Goal: Task Accomplishment & Management: Manage account settings

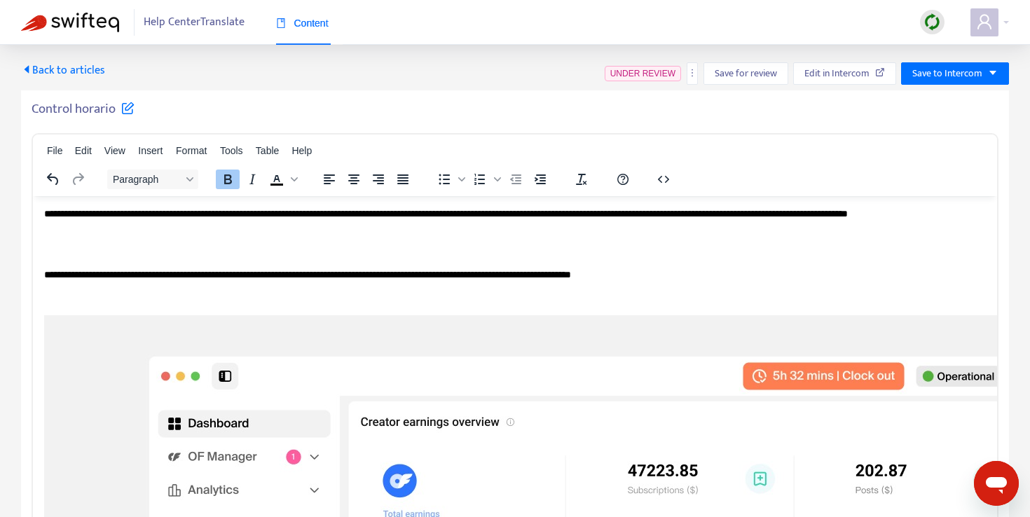
click at [59, 65] on span "Back to articles" at bounding box center [63, 70] width 84 height 19
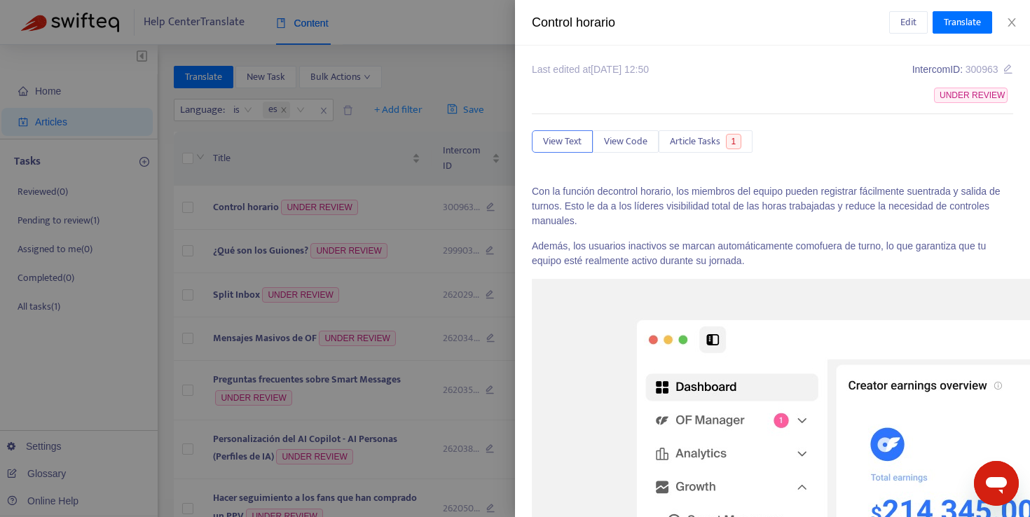
click at [440, 60] on div at bounding box center [515, 258] width 1030 height 517
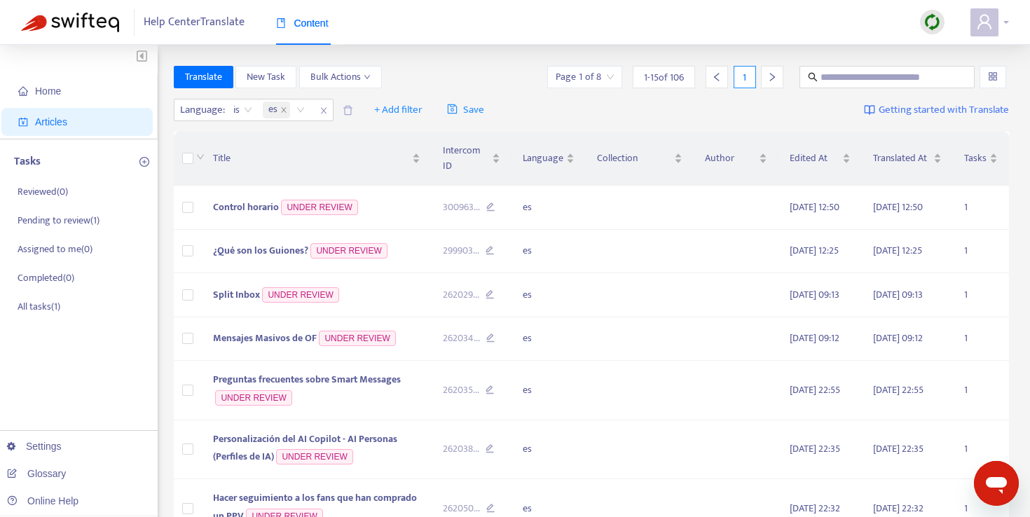
click at [989, 24] on icon "user" at bounding box center [984, 21] width 17 height 17
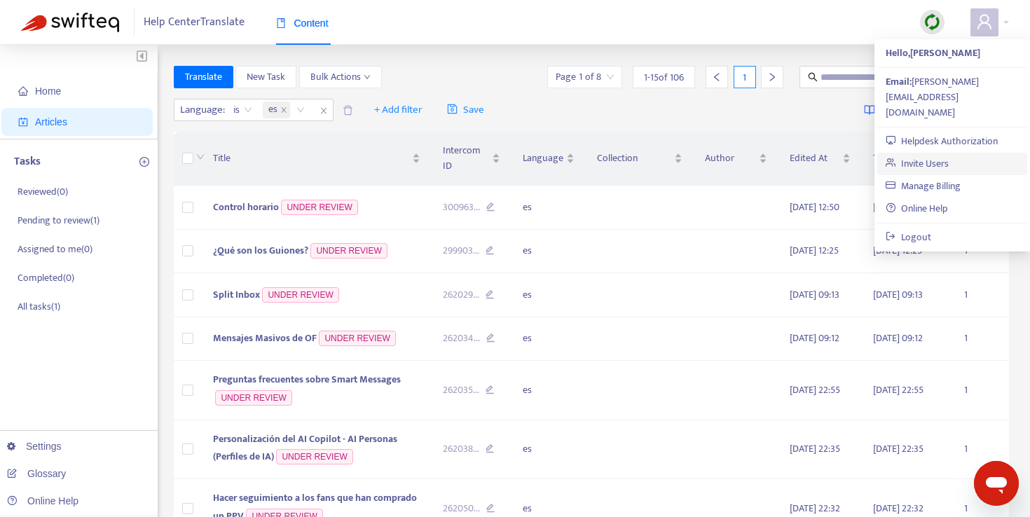
click at [936, 156] on link "Invite Users" at bounding box center [917, 164] width 63 height 16
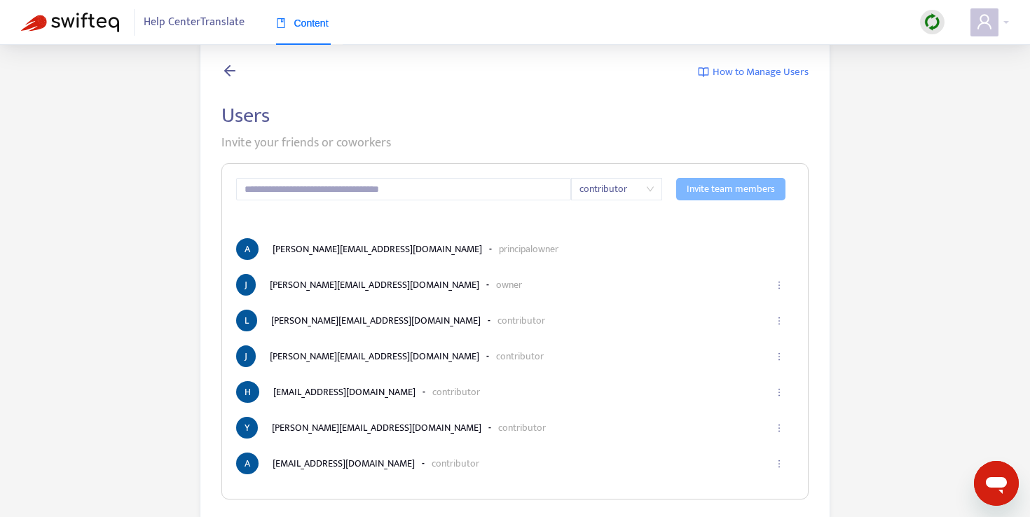
scroll to position [45, 0]
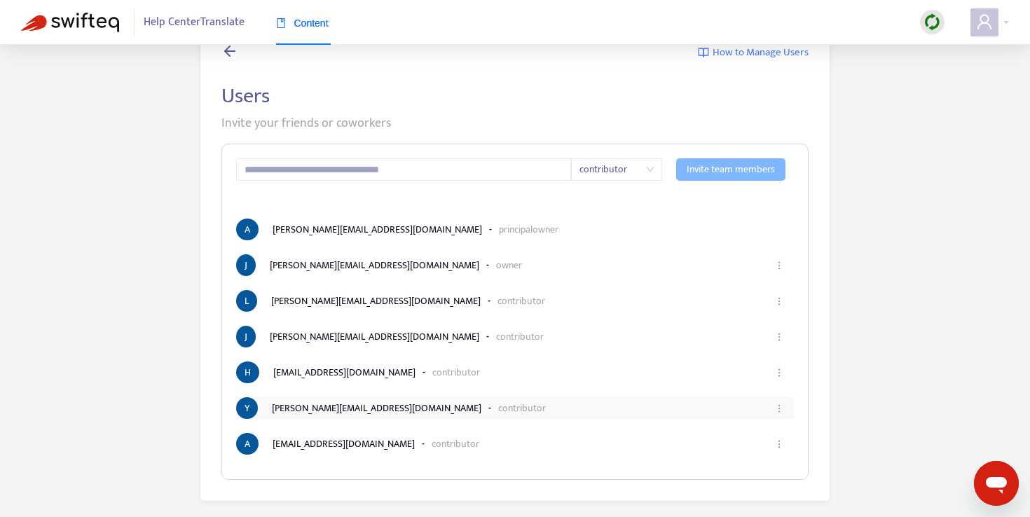
click at [282, 410] on li "Y [PERSON_NAME][EMAIL_ADDRESS][DOMAIN_NAME] - contributor" at bounding box center [515, 408] width 558 height 22
click at [781, 411] on icon "ellipsis" at bounding box center [779, 409] width 10 height 10
click at [760, 467] on span "Remove" at bounding box center [763, 463] width 34 height 15
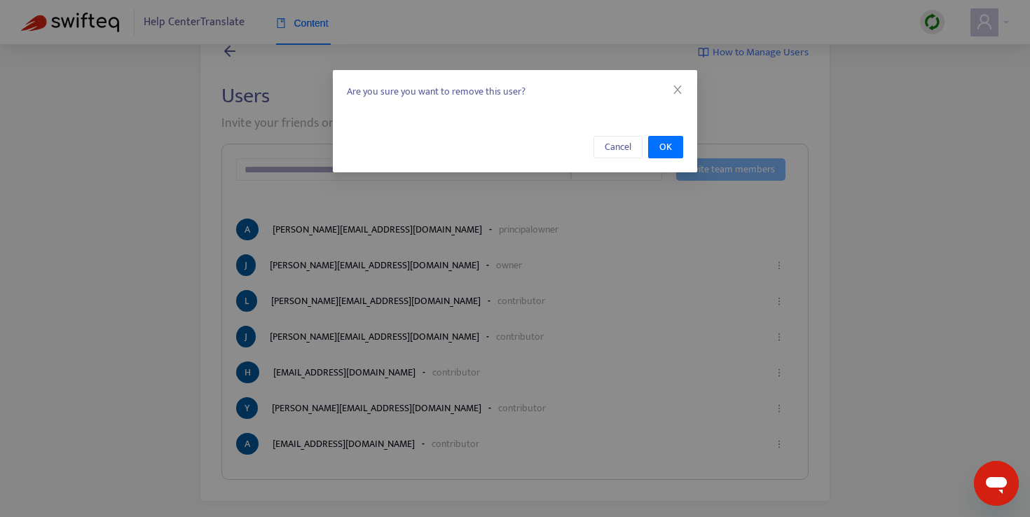
click at [661, 135] on div "Cancel OK" at bounding box center [515, 147] width 364 height 50
click at [668, 145] on span "OK" at bounding box center [665, 146] width 13 height 15
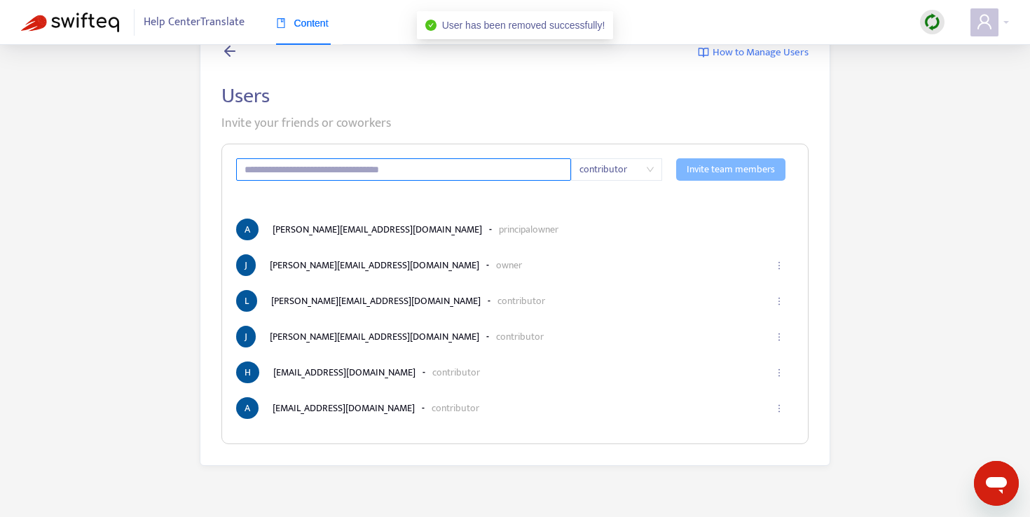
click at [368, 162] on input "text" at bounding box center [403, 169] width 335 height 22
paste input "**********"
type input "**********"
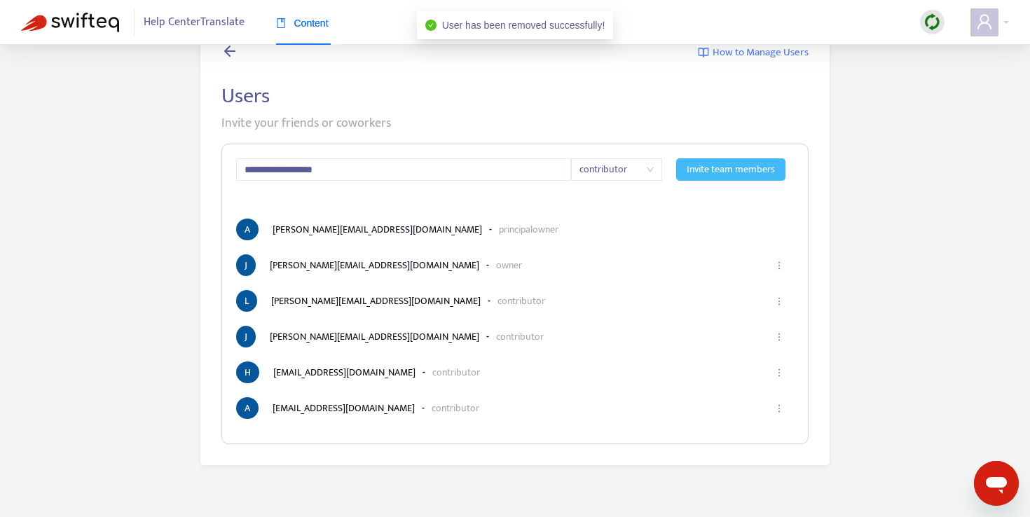
click at [754, 170] on span "Invite team members" at bounding box center [731, 169] width 88 height 15
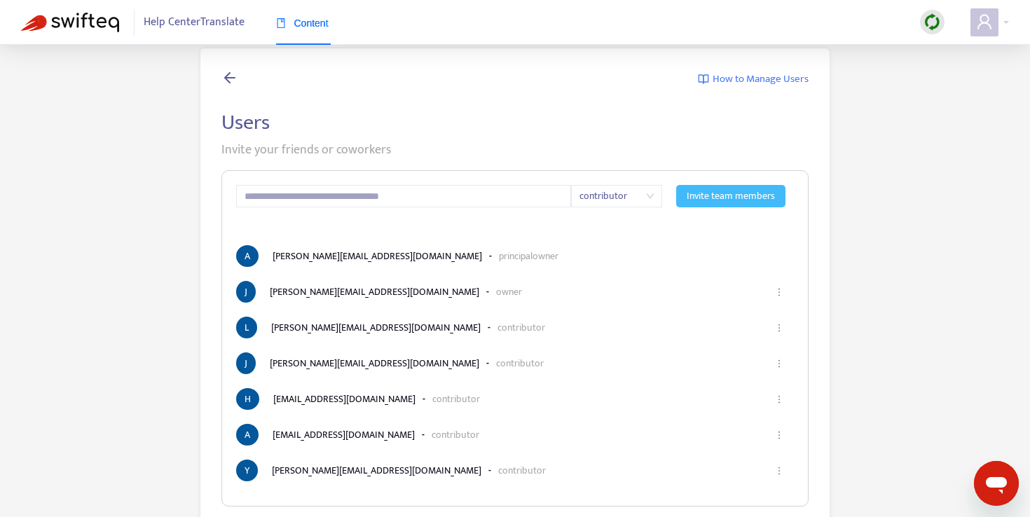
scroll to position [11, 0]
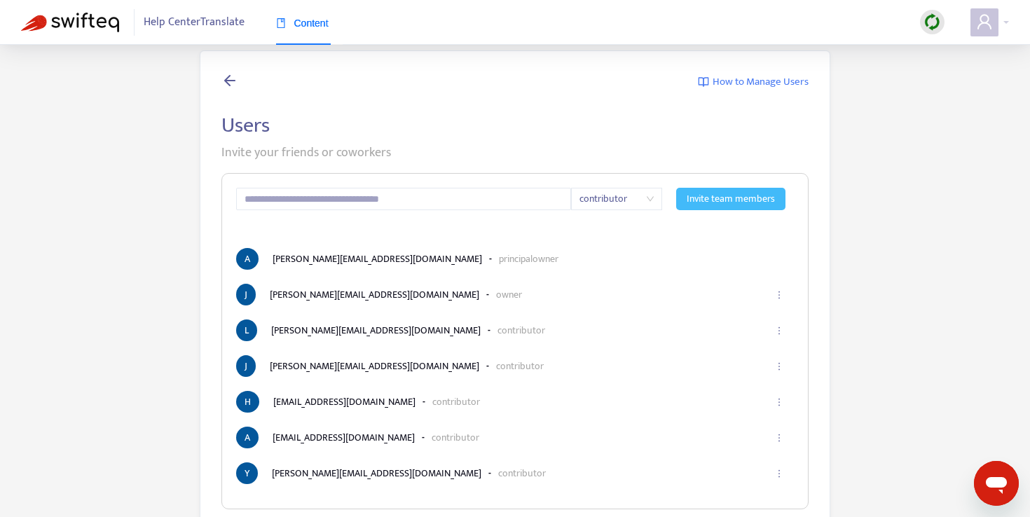
click at [59, 22] on img at bounding box center [70, 23] width 98 height 20
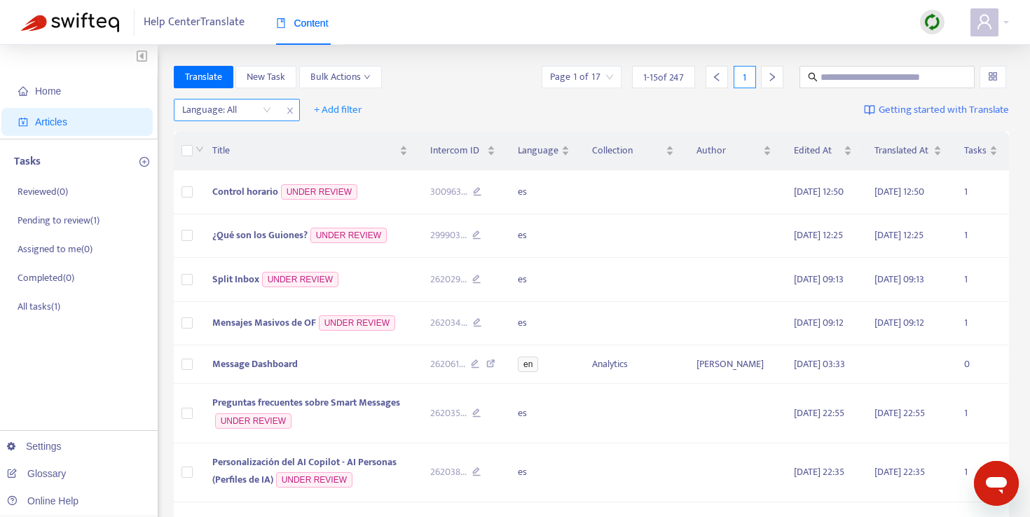
click at [253, 112] on div at bounding box center [219, 110] width 85 height 17
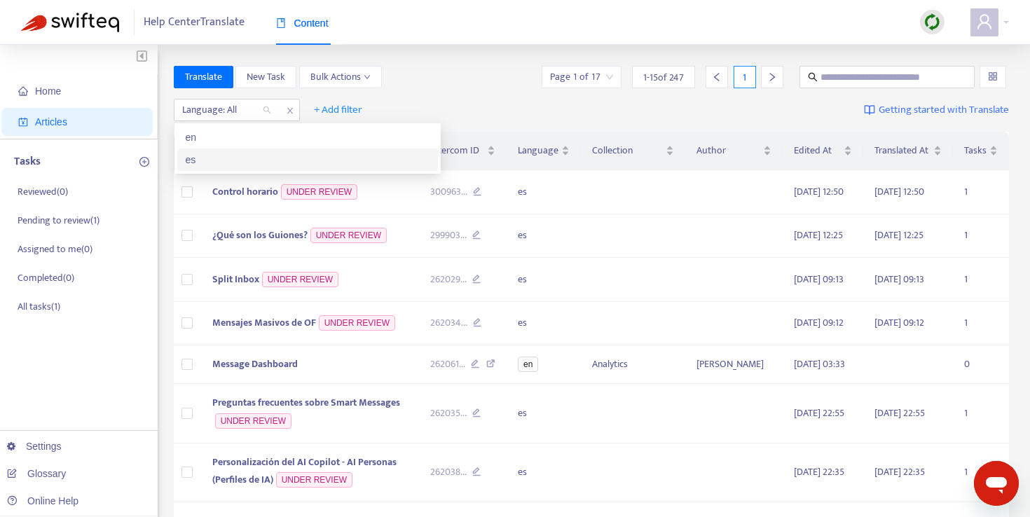
click at [221, 163] on div "es" at bounding box center [308, 159] width 244 height 15
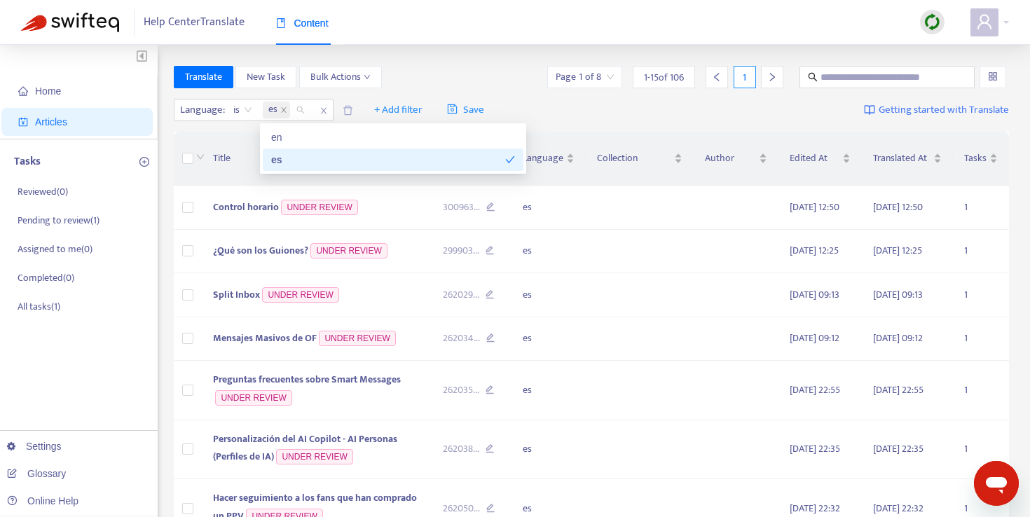
click at [621, 118] on div "Language : is es + Add filter Save Getting started with Translate" at bounding box center [592, 110] width 836 height 33
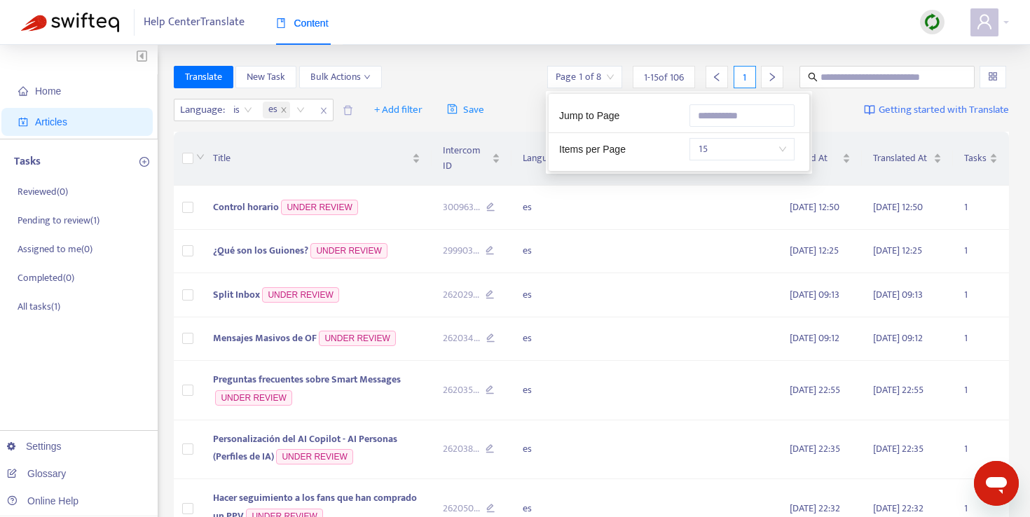
click at [614, 77] on div "Page 1 of 8" at bounding box center [584, 77] width 75 height 22
click at [778, 116] on input "text" at bounding box center [742, 115] width 105 height 22
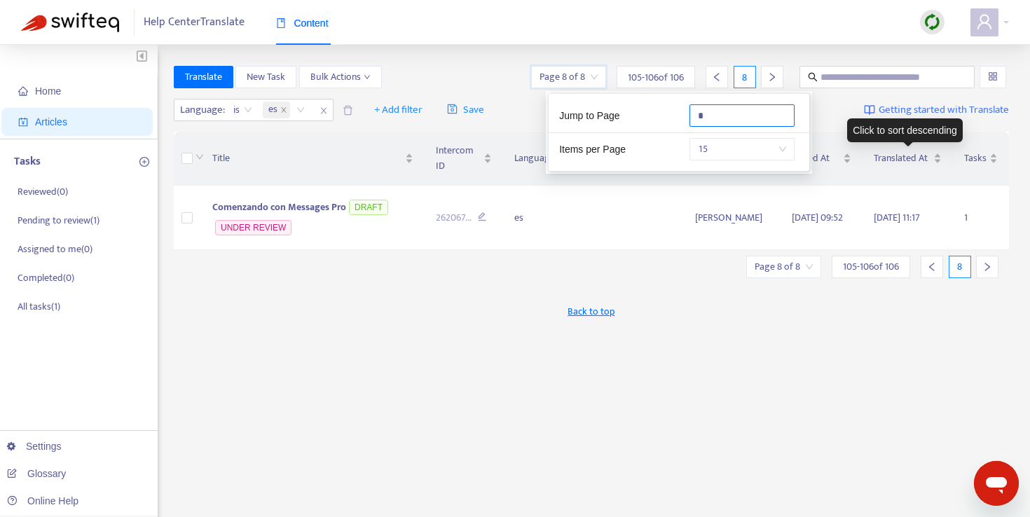
type input "*"
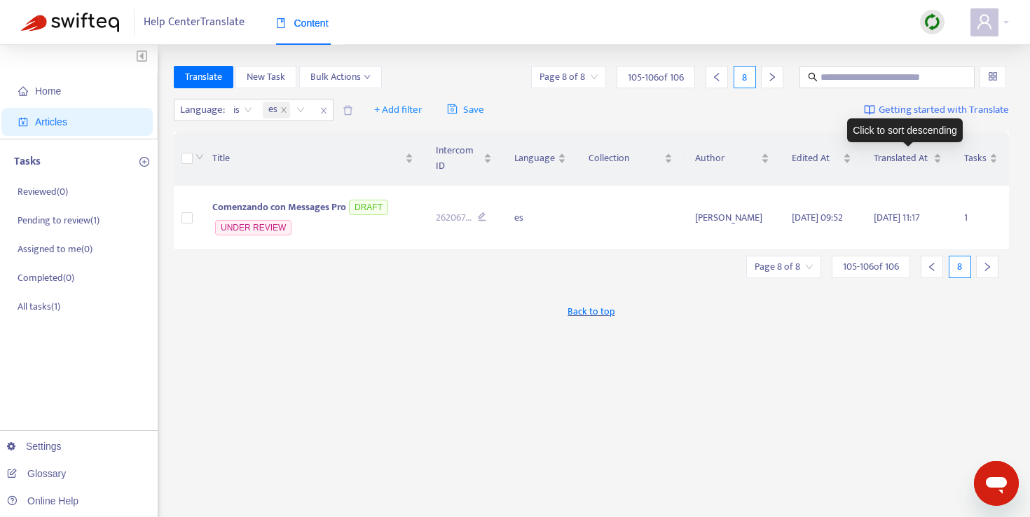
click at [851, 135] on div "Click to sort descending" at bounding box center [905, 130] width 116 height 24
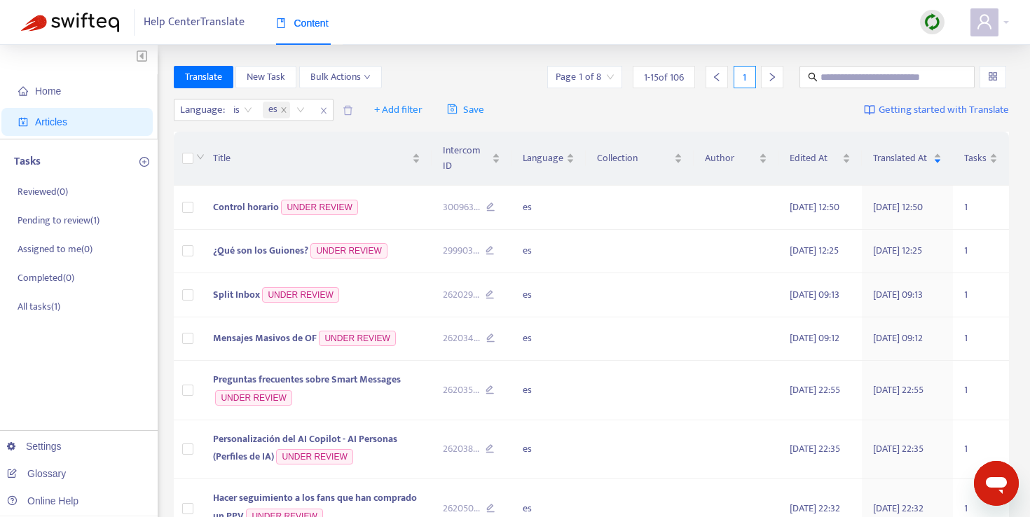
click at [535, 69] on div "Translate New Task Bulk Actions Page 1 of 8 1 - 15 of 106 1" at bounding box center [592, 77] width 836 height 22
click at [596, 69] on input "search" at bounding box center [585, 77] width 58 height 21
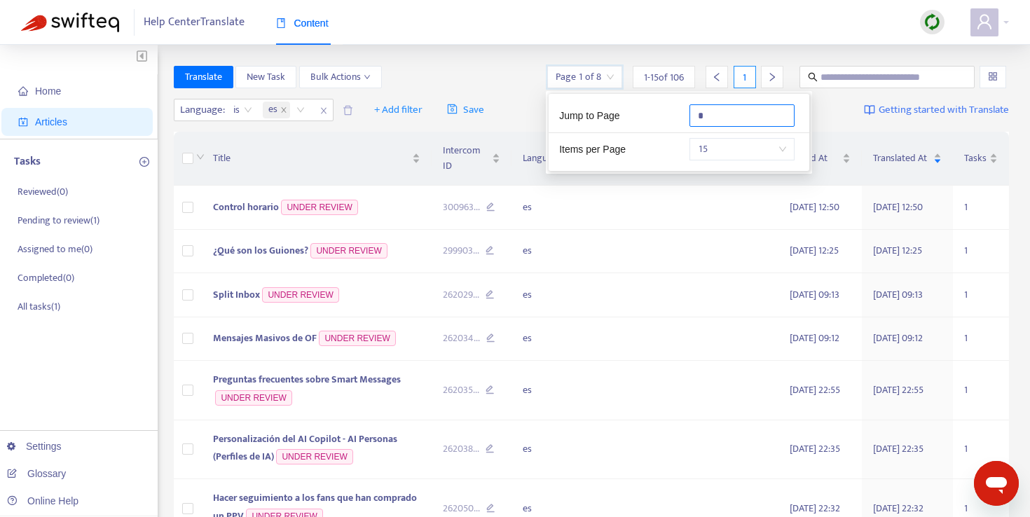
click at [739, 112] on input "*" at bounding box center [742, 115] width 105 height 22
click at [750, 117] on input "*" at bounding box center [742, 115] width 105 height 22
click at [819, 108] on div "Language : is es + Add filter Save Getting started with Translate" at bounding box center [592, 110] width 836 height 33
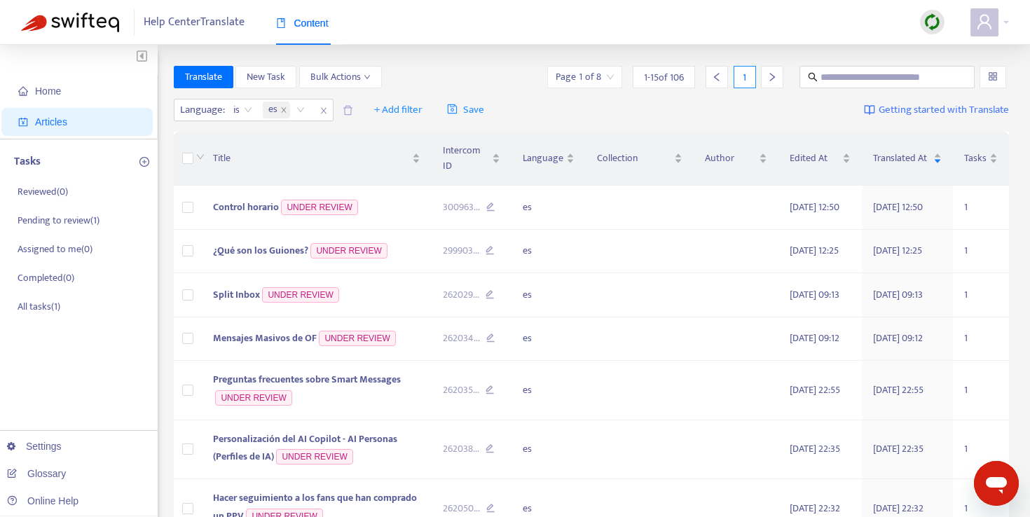
click at [771, 72] on icon "right" at bounding box center [772, 77] width 10 height 10
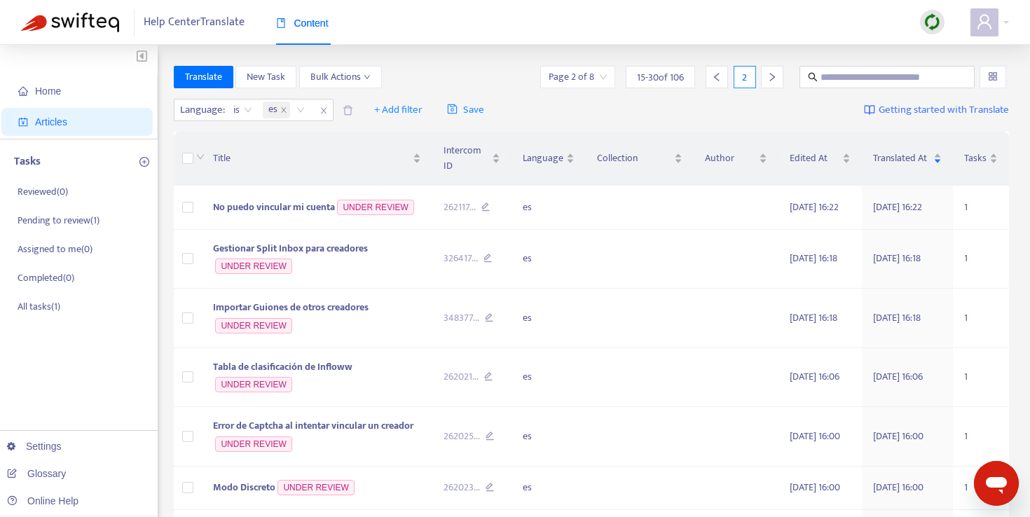
click at [774, 72] on icon "right" at bounding box center [772, 77] width 10 height 10
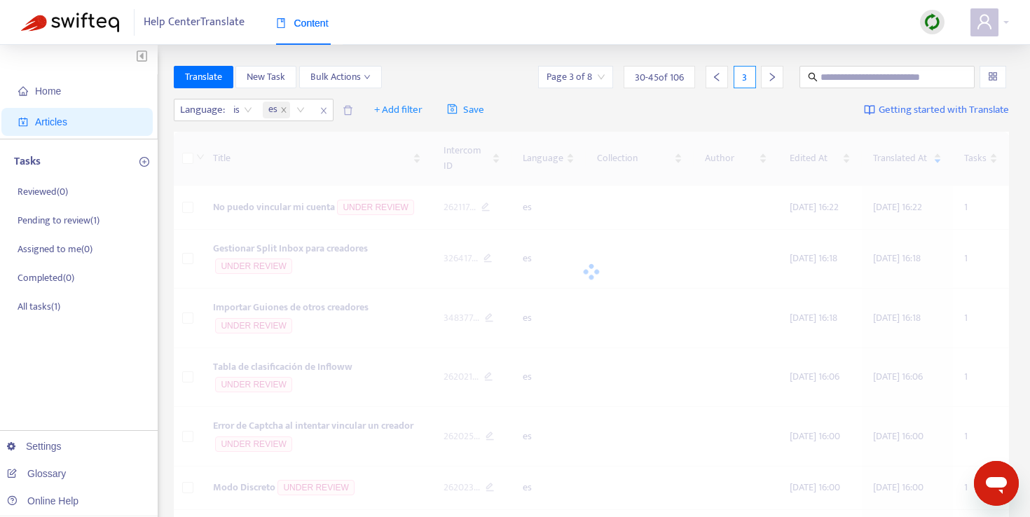
click at [774, 72] on icon "right" at bounding box center [772, 77] width 10 height 10
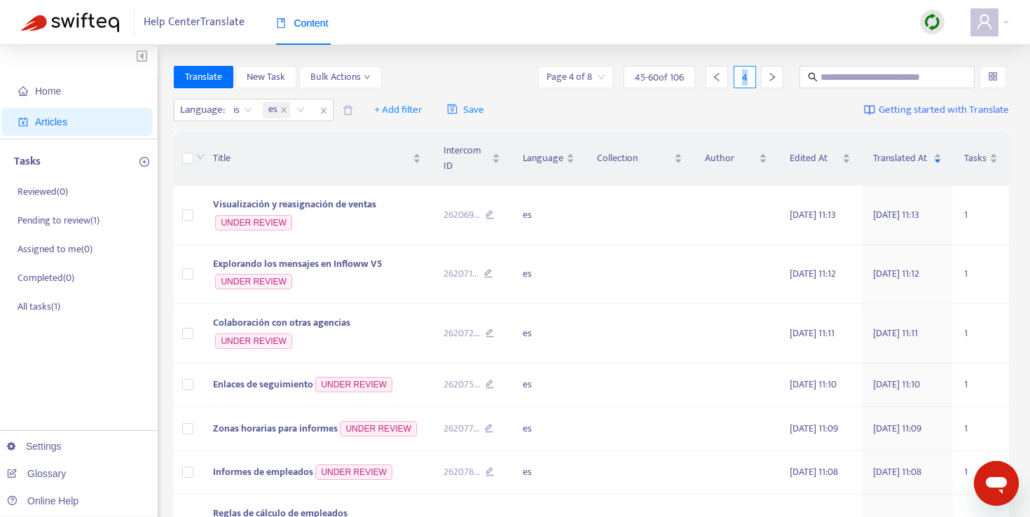
click at [774, 72] on icon "right" at bounding box center [772, 77] width 10 height 10
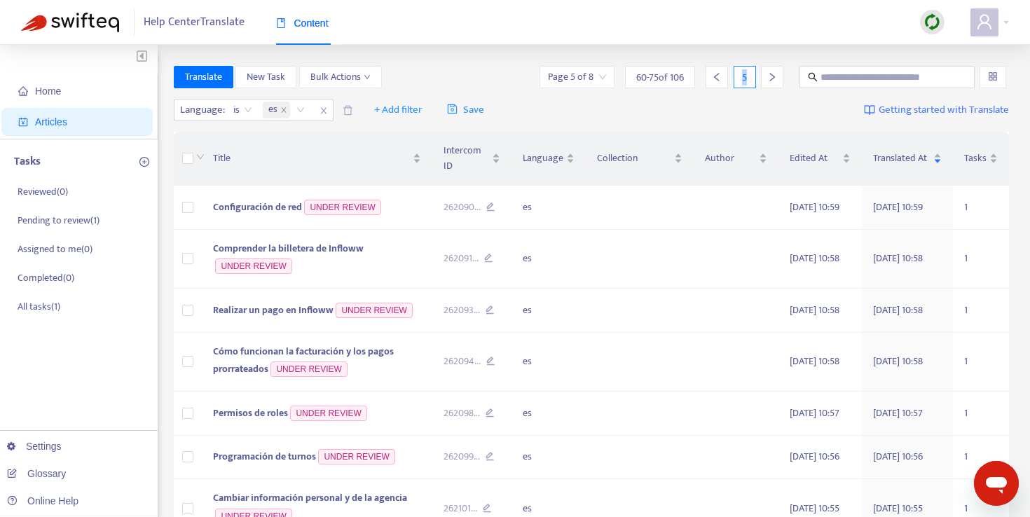
click at [774, 72] on icon "right" at bounding box center [772, 77] width 10 height 10
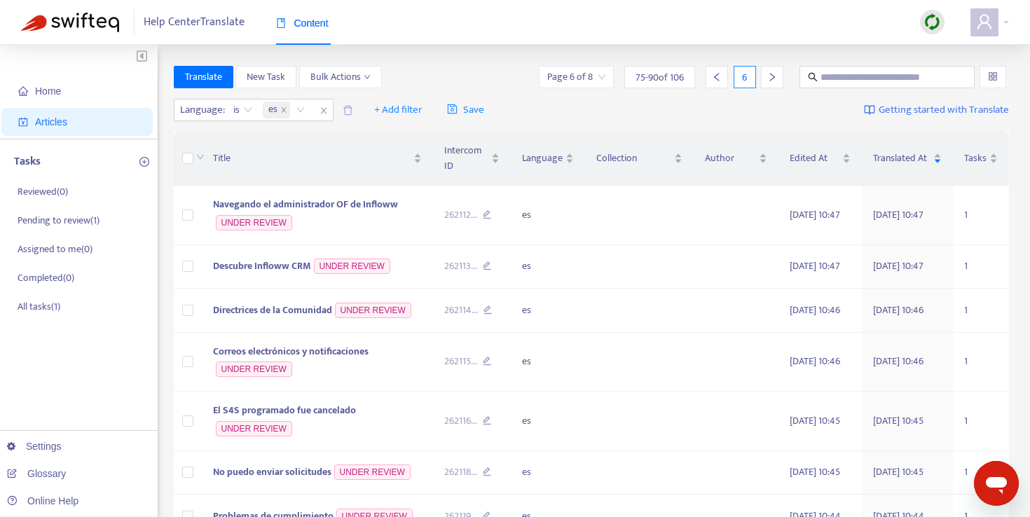
click at [774, 72] on icon "right" at bounding box center [772, 77] width 10 height 10
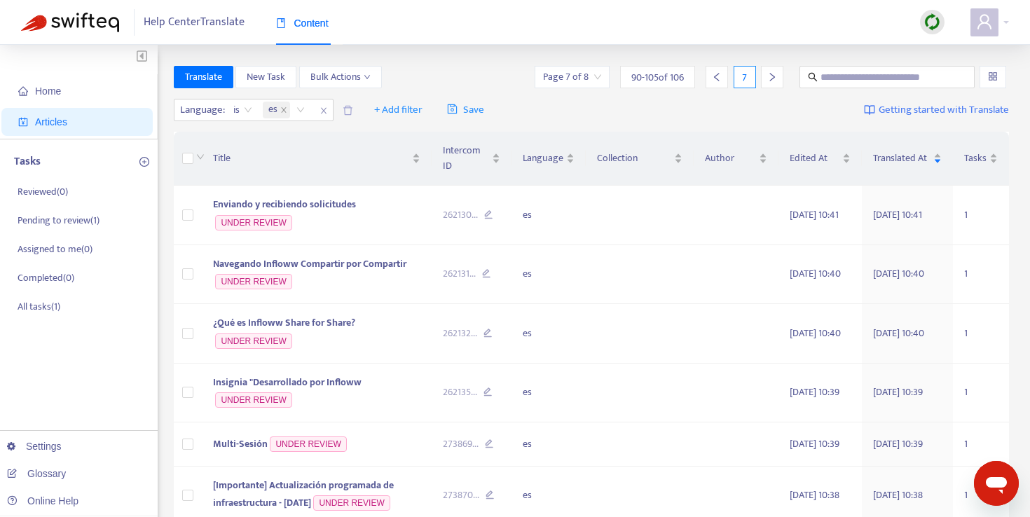
click at [774, 72] on icon "right" at bounding box center [772, 77] width 10 height 10
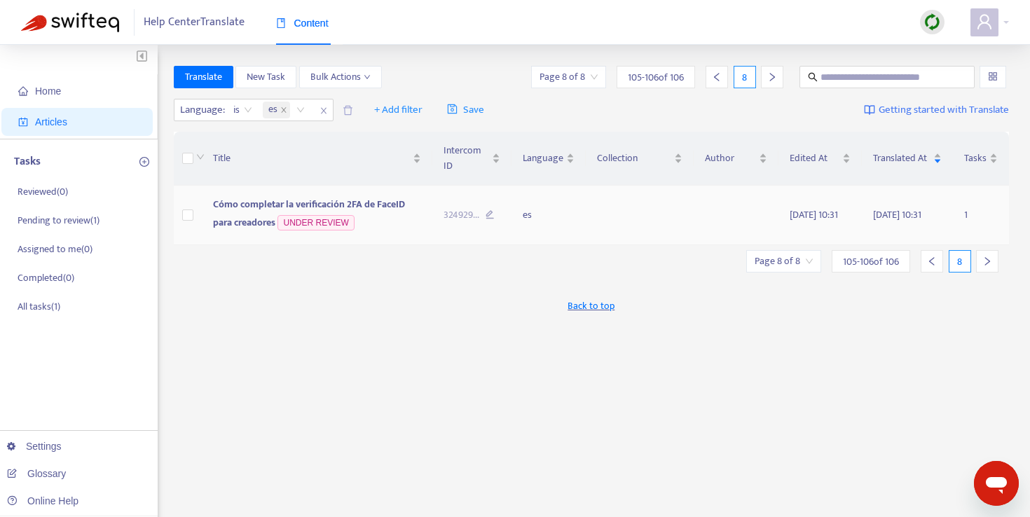
click at [379, 206] on span "Cómo completar la verificación 2FA de FaceID para creadores" at bounding box center [309, 213] width 192 height 34
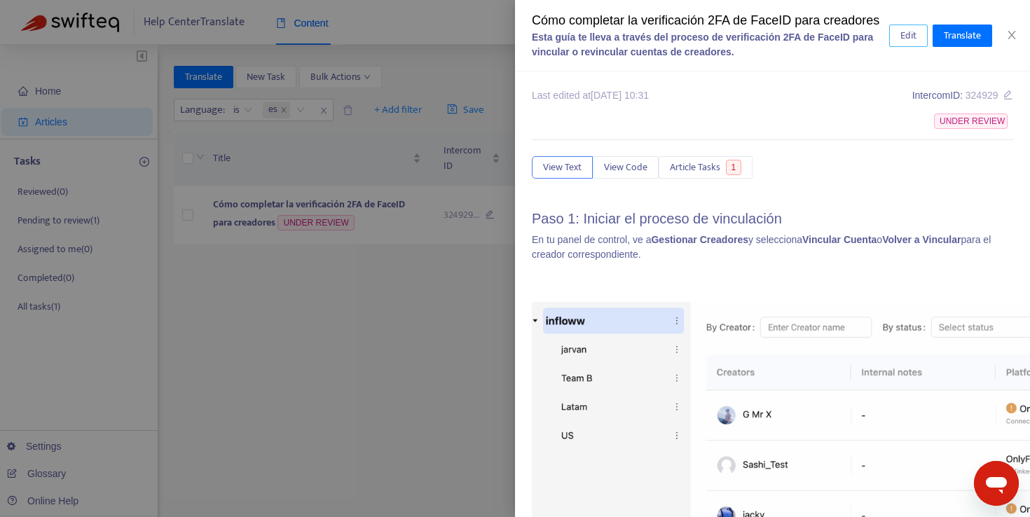
click at [912, 39] on span "Edit" at bounding box center [908, 35] width 16 height 15
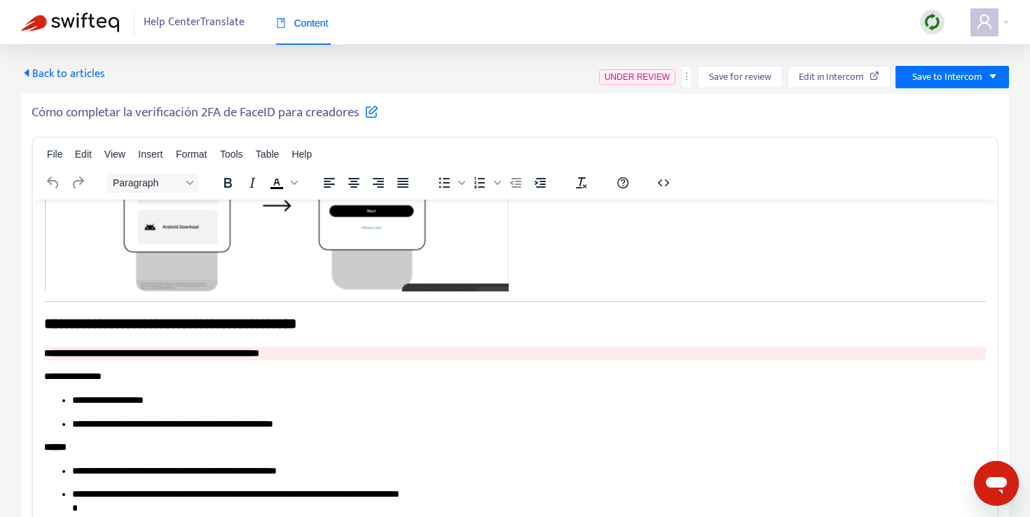
scroll to position [2546, 0]
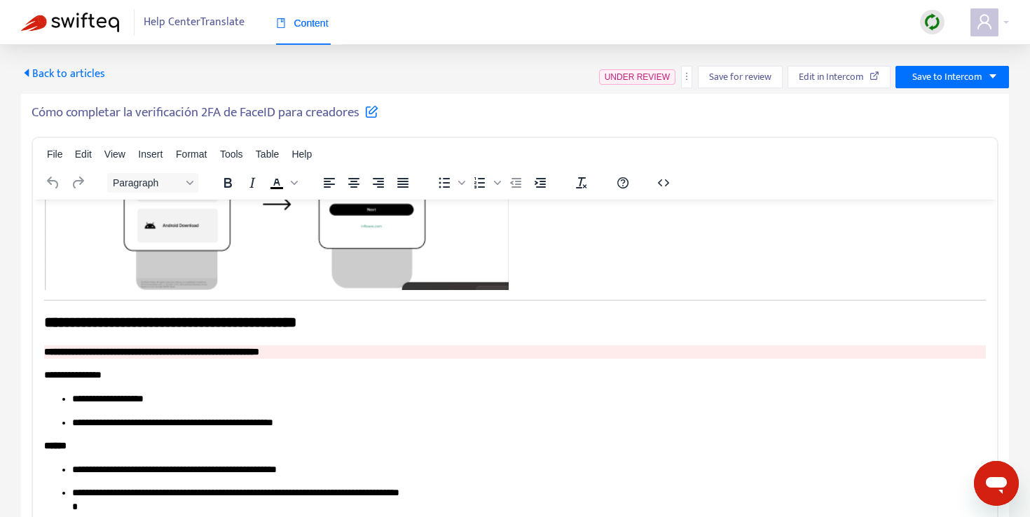
click at [425, 66] on div "Back to articles UNDER REVIEW Save for review Edit in Intercom Save to Intercom" at bounding box center [515, 77] width 988 height 22
click at [225, 119] on h5 "Cómo completar la verificación 2FA de FaceID para creadores" at bounding box center [205, 112] width 347 height 17
click at [225, 118] on h5 "Cómo completar la verificación 2FA de FaceID para creadores" at bounding box center [205, 112] width 347 height 17
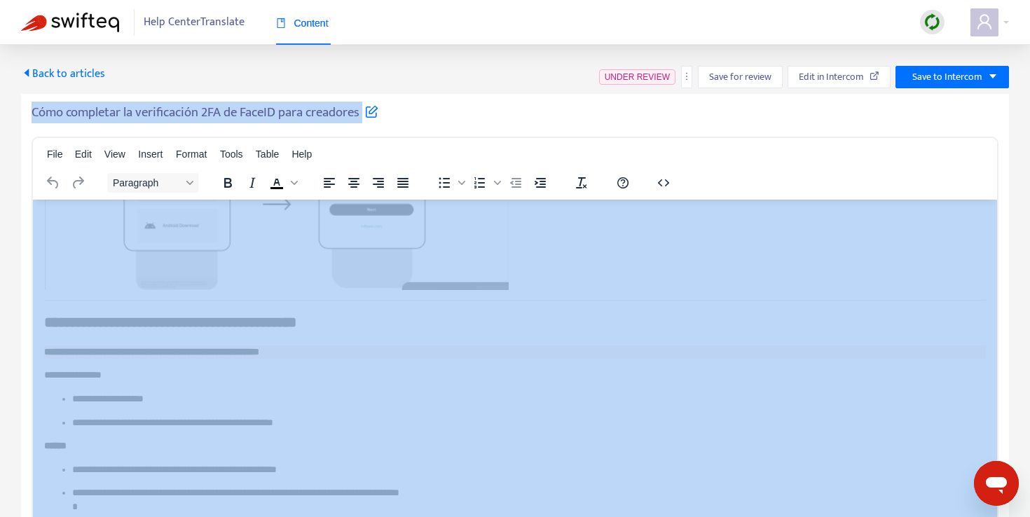
click at [225, 118] on h5 "Cómo completar la verificación 2FA de FaceID para creadores" at bounding box center [205, 112] width 347 height 17
click at [172, 115] on h5 "Cómo completar la verificación 2FA de FaceID para creadores" at bounding box center [205, 112] width 347 height 17
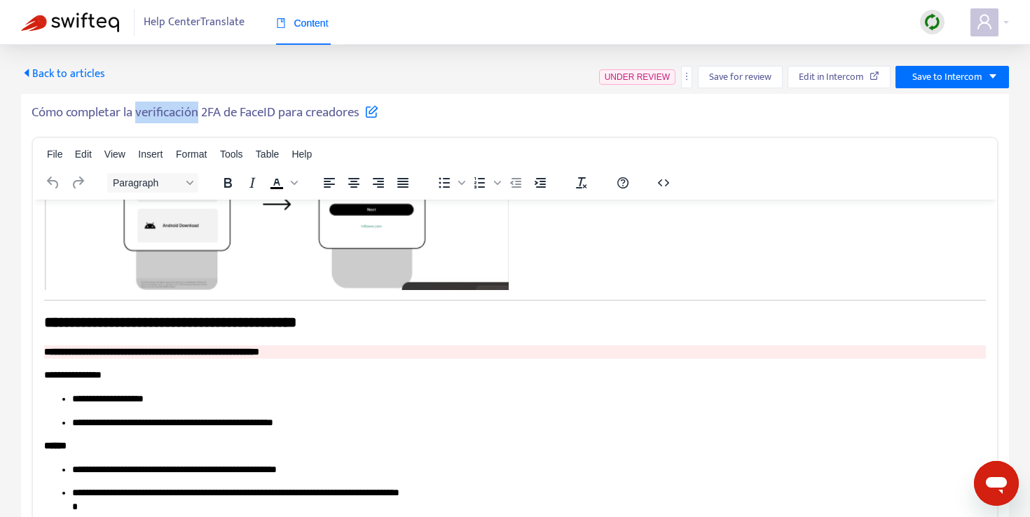
click at [172, 115] on h5 "Cómo completar la verificación 2FA de FaceID para creadores" at bounding box center [205, 112] width 347 height 17
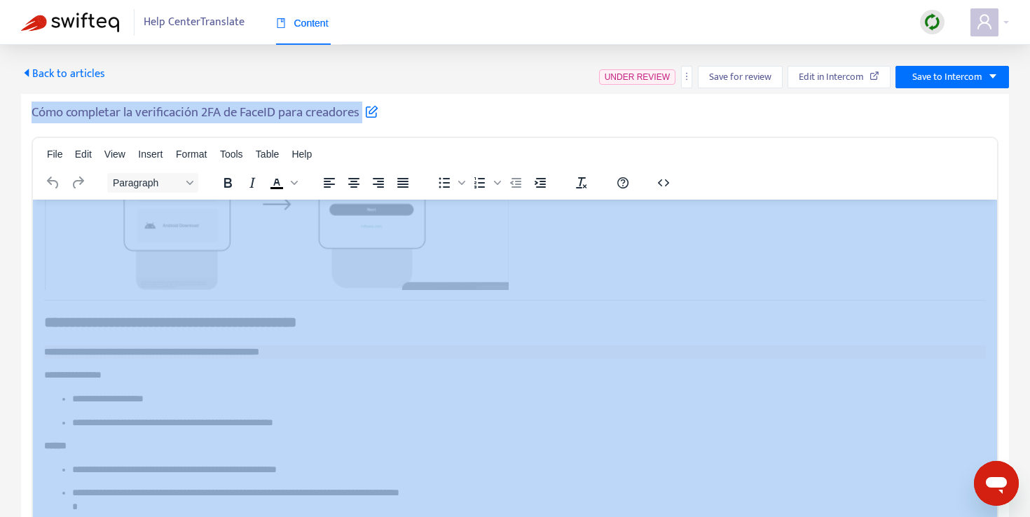
click at [172, 115] on h5 "Cómo completar la verificación 2FA de FaceID para creadores" at bounding box center [205, 112] width 347 height 17
click at [377, 117] on icon at bounding box center [371, 110] width 13 height 13
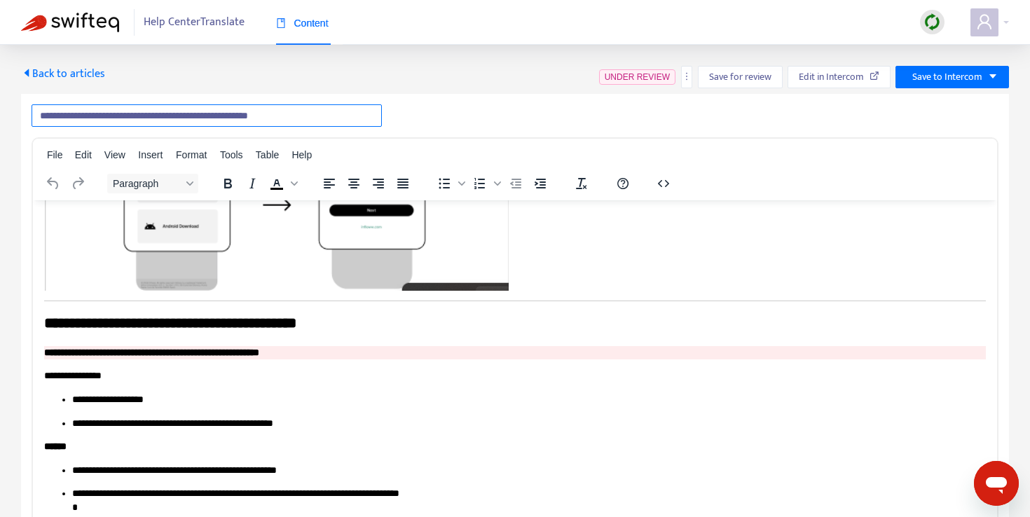
click at [344, 117] on input "**********" at bounding box center [207, 115] width 350 height 22
click at [453, 71] on div "Back to articles UNDER REVIEW Save for review Edit in Intercom Save to Intercom" at bounding box center [515, 77] width 988 height 22
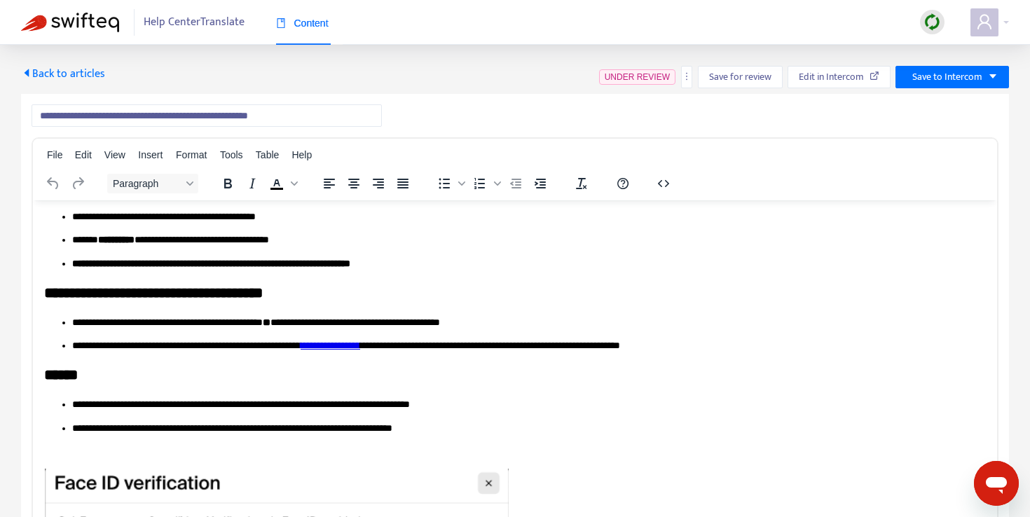
scroll to position [1896, 0]
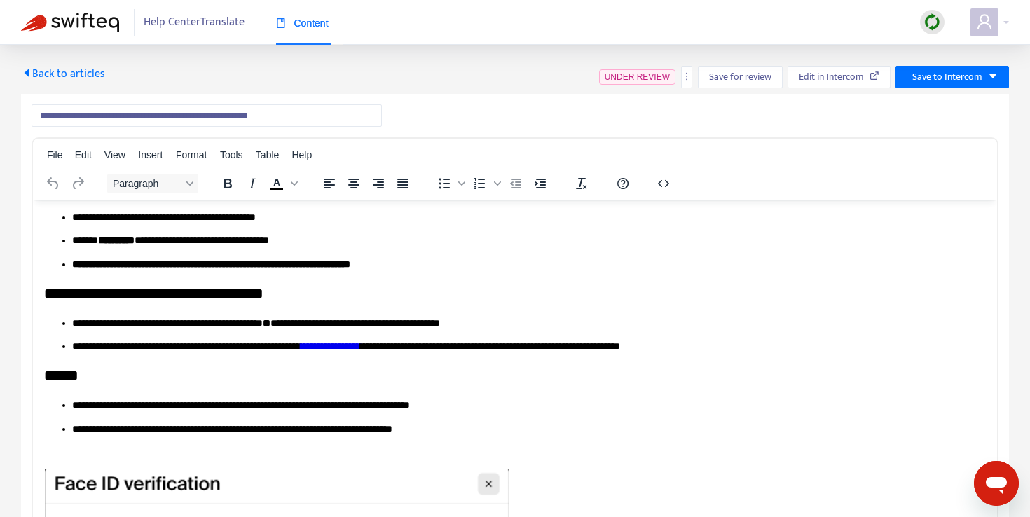
click at [116, 287] on h2 "**********" at bounding box center [515, 293] width 942 height 20
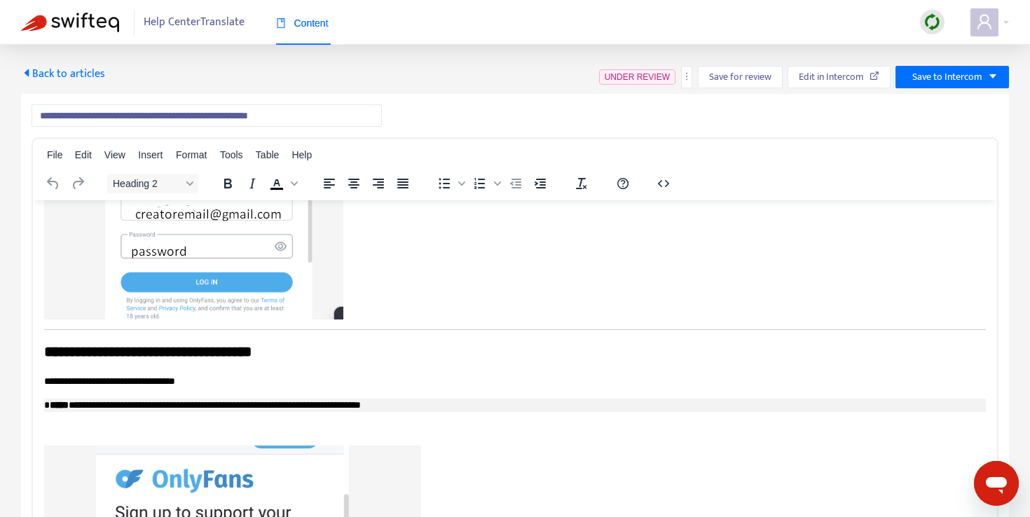
scroll to position [705, 0]
drag, startPoint x: 90, startPoint y: 382, endPoint x: 118, endPoint y: 379, distance: 28.2
click at [118, 379] on p "**********" at bounding box center [515, 380] width 942 height 14
click at [67, 76] on span "Back to articles" at bounding box center [63, 73] width 84 height 19
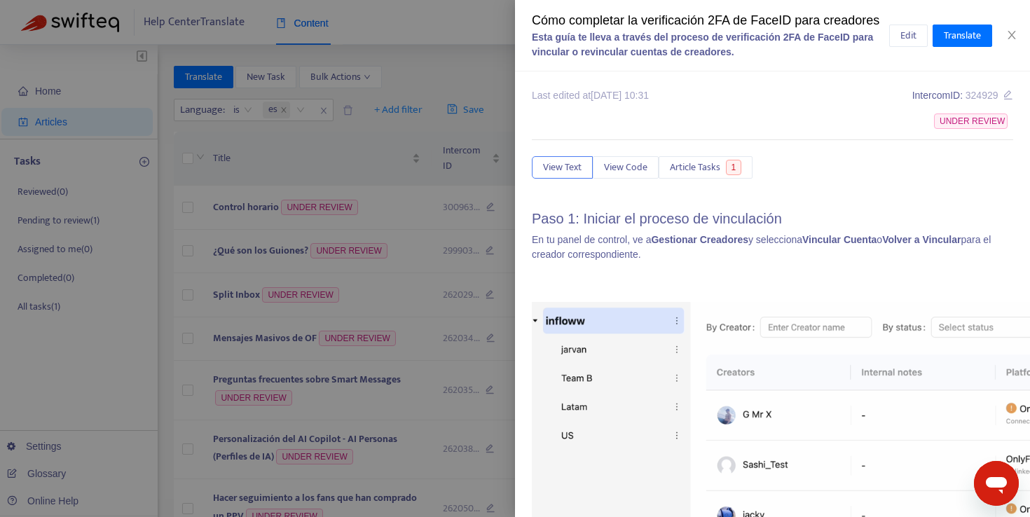
click at [504, 42] on div at bounding box center [515, 258] width 1030 height 517
